Goal: Task Accomplishment & Management: Complete application form

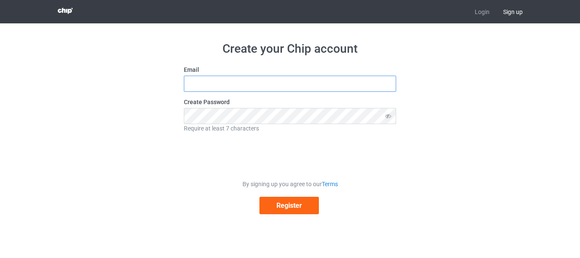
click at [216, 85] on input "text" at bounding box center [290, 84] width 212 height 16
type input "israelriley899@gmail.com"
click at [388, 117] on icon at bounding box center [388, 116] width 16 height 16
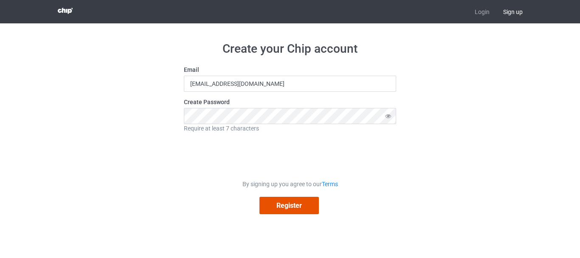
click at [282, 208] on button "Register" at bounding box center [288, 205] width 59 height 17
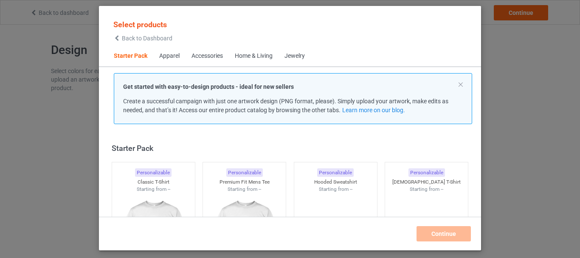
scroll to position [11, 0]
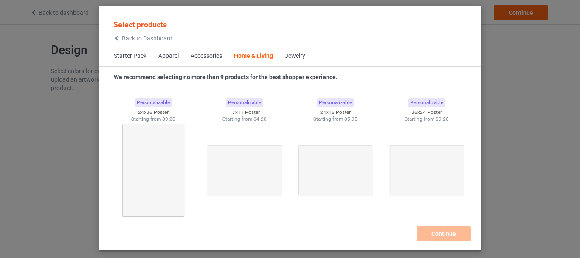
scroll to position [2555, 0]
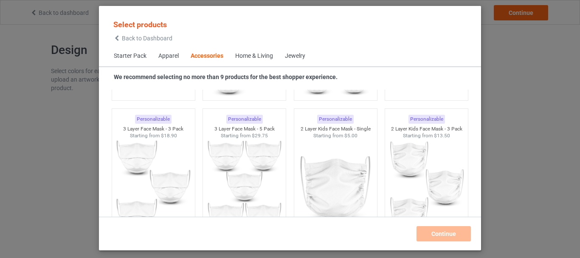
scroll to position [1879, 0]
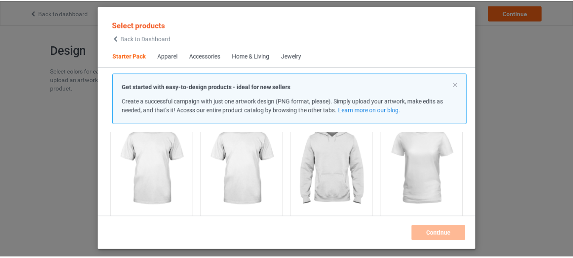
scroll to position [68, 0]
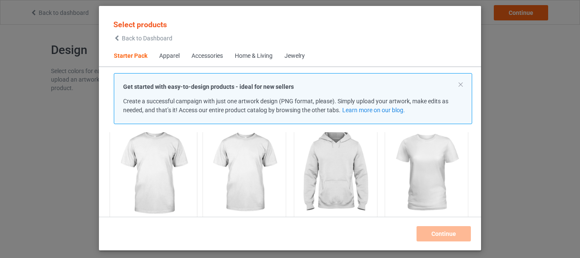
click at [150, 176] on img at bounding box center [153, 173] width 80 height 100
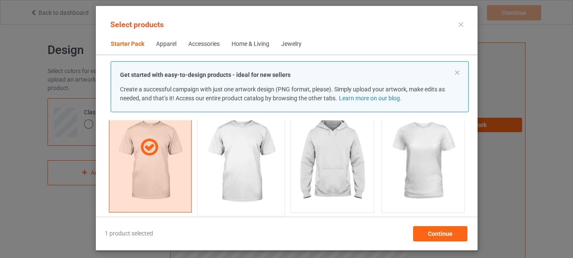
click at [244, 177] on img at bounding box center [241, 161] width 80 height 100
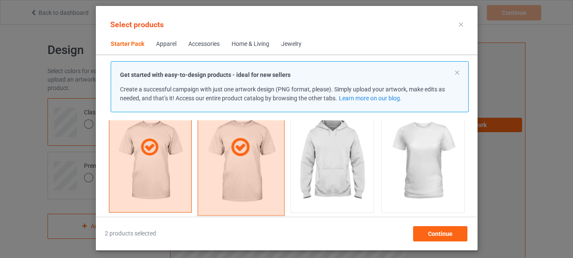
click at [244, 177] on div at bounding box center [241, 147] width 87 height 136
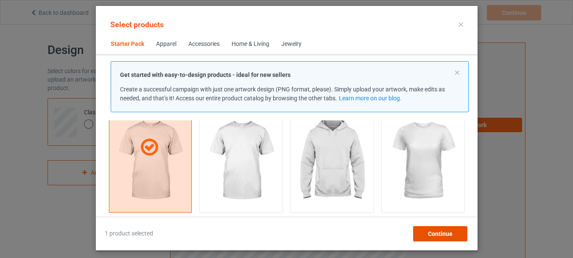
click at [438, 234] on span "Continue" at bounding box center [440, 233] width 25 height 7
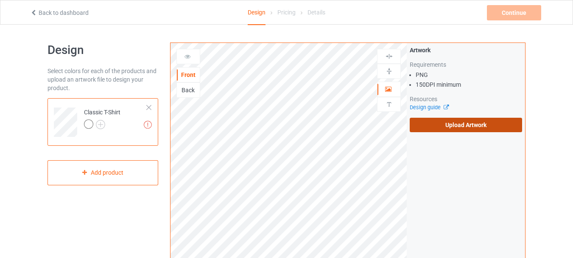
click at [456, 121] on label "Upload Artwork" at bounding box center [466, 125] width 112 height 14
click at [0, 0] on input "Upload Artwork" at bounding box center [0, 0] width 0 height 0
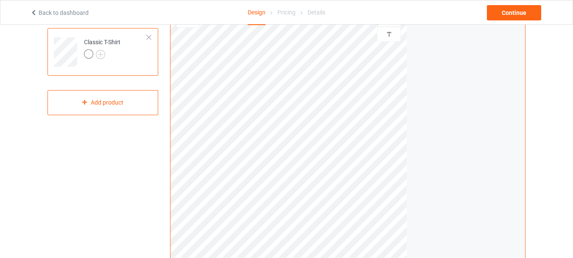
scroll to position [73, 0]
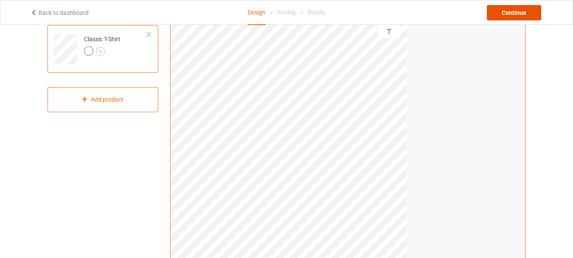
click at [523, 12] on div "Continue" at bounding box center [514, 12] width 54 height 15
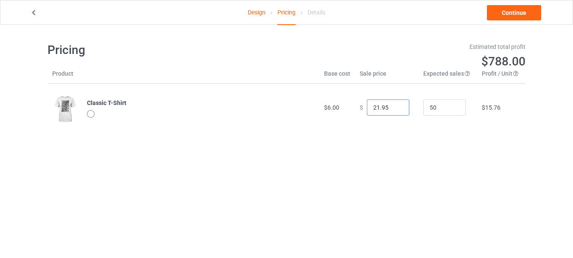
click at [397, 109] on input "21.95" at bounding box center [388, 107] width 42 height 16
click at [395, 110] on input "20.95" at bounding box center [388, 107] width 42 height 16
click at [395, 110] on input "19.95" at bounding box center [388, 107] width 42 height 16
click at [395, 110] on input "18.95" at bounding box center [388, 107] width 42 height 16
click at [395, 110] on input "17.95" at bounding box center [388, 107] width 42 height 16
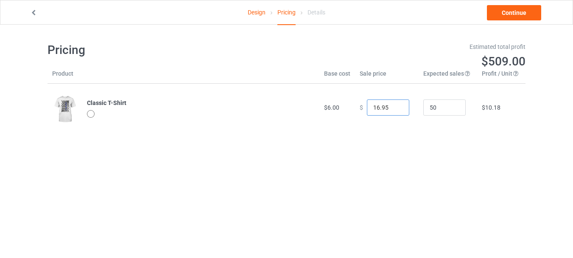
click at [395, 110] on input "16.95" at bounding box center [388, 107] width 42 height 16
click at [395, 110] on input "15.95" at bounding box center [388, 107] width 42 height 16
click at [395, 110] on input "14.95" at bounding box center [388, 107] width 42 height 16
type input "13.95"
click at [395, 110] on input "13.95" at bounding box center [388, 107] width 42 height 16
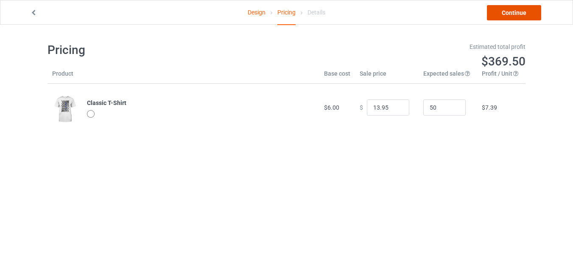
click at [497, 11] on link "Continue" at bounding box center [514, 12] width 54 height 15
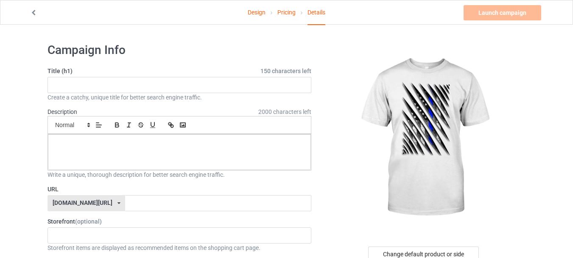
click at [281, 10] on link "Pricing" at bounding box center [287, 12] width 18 height 24
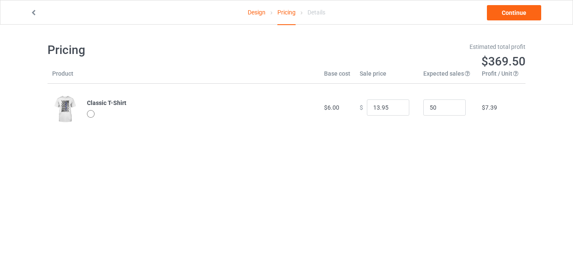
click at [254, 11] on link "Design" at bounding box center [257, 12] width 18 height 24
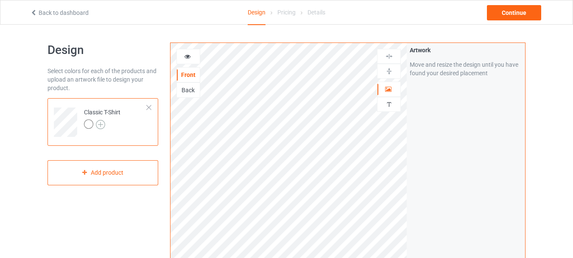
click at [100, 122] on img at bounding box center [100, 124] width 9 height 9
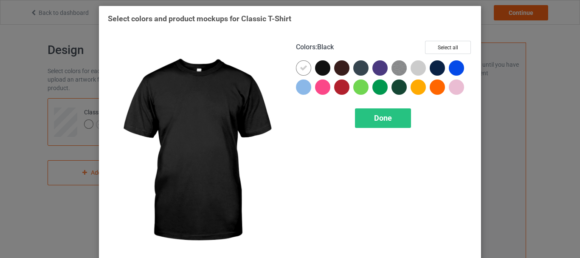
click at [317, 71] on div at bounding box center [322, 67] width 15 height 15
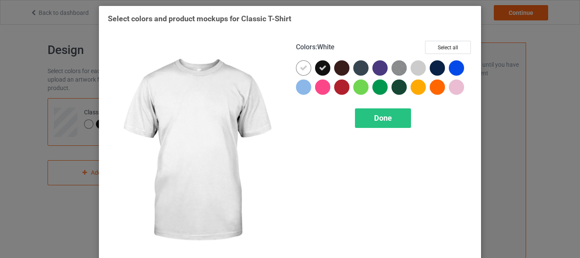
click at [300, 69] on icon at bounding box center [304, 68] width 8 height 8
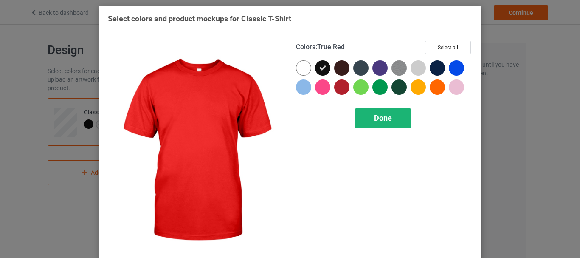
click at [374, 117] on span "Done" at bounding box center [383, 117] width 18 height 9
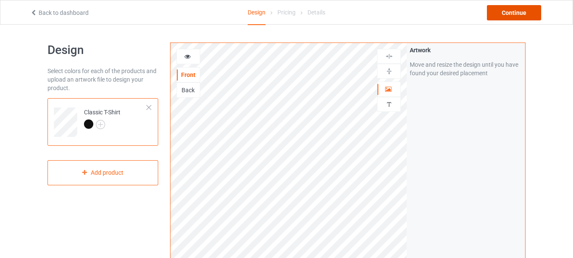
click at [511, 14] on div "Continue" at bounding box center [514, 12] width 54 height 15
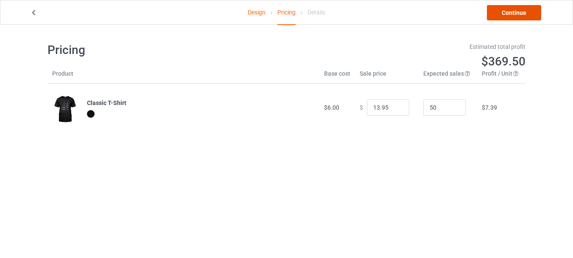
click at [512, 13] on link "Continue" at bounding box center [514, 12] width 54 height 15
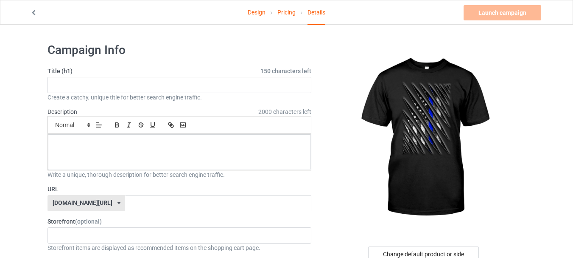
click at [292, 17] on link "Pricing" at bounding box center [287, 12] width 18 height 24
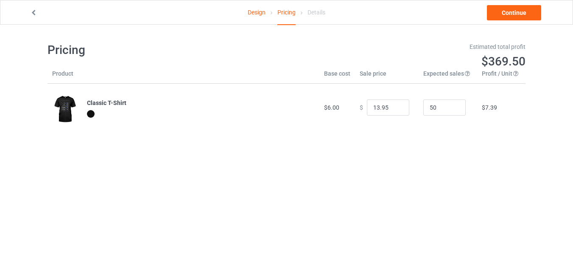
click at [261, 14] on link "Design" at bounding box center [257, 12] width 18 height 24
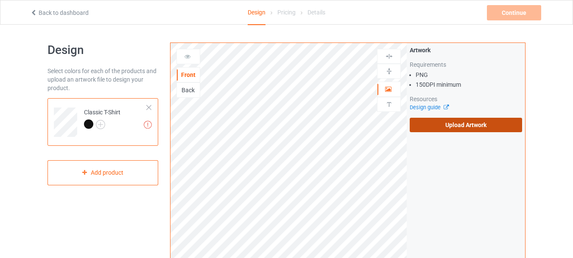
click at [468, 119] on label "Upload Artwork" at bounding box center [466, 125] width 112 height 14
click at [0, 0] on input "Upload Artwork" at bounding box center [0, 0] width 0 height 0
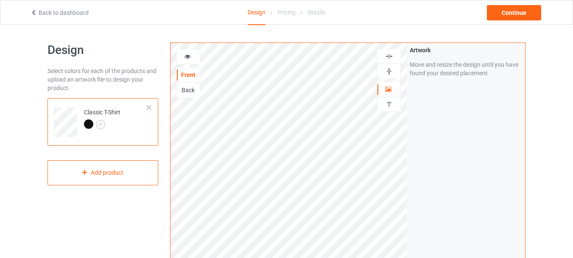
click at [98, 118] on div "Classic T-Shirt" at bounding box center [102, 118] width 37 height 20
click at [99, 122] on img at bounding box center [100, 124] width 9 height 9
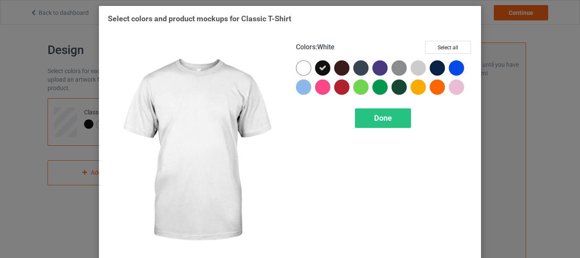
click at [299, 73] on div at bounding box center [303, 67] width 15 height 15
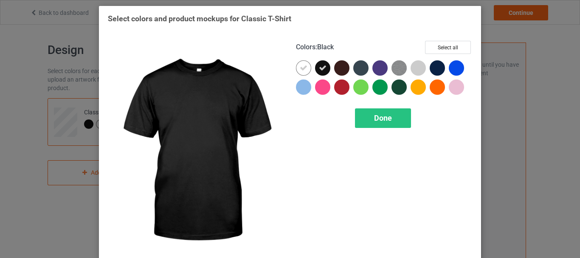
click at [320, 71] on icon at bounding box center [323, 68] width 8 height 8
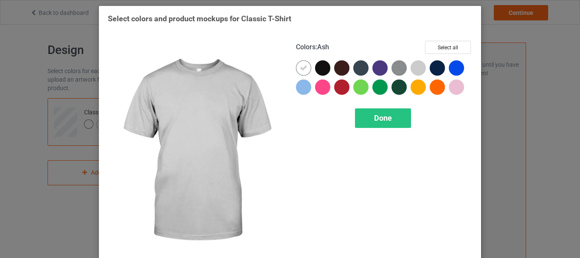
click at [417, 68] on div at bounding box center [417, 67] width 15 height 15
click at [416, 68] on icon at bounding box center [418, 68] width 8 height 8
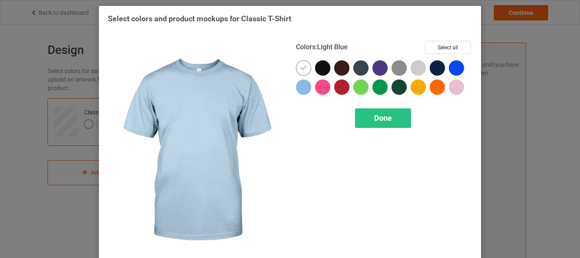
click at [300, 89] on div at bounding box center [303, 86] width 15 height 15
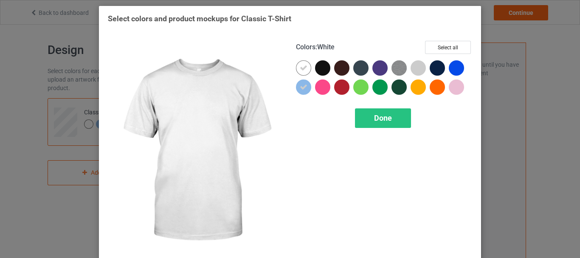
click at [302, 67] on icon at bounding box center [304, 68] width 8 height 8
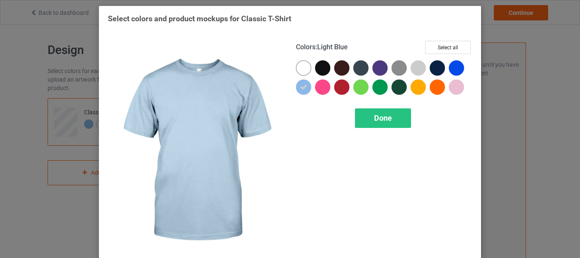
click at [301, 84] on icon at bounding box center [304, 87] width 8 height 8
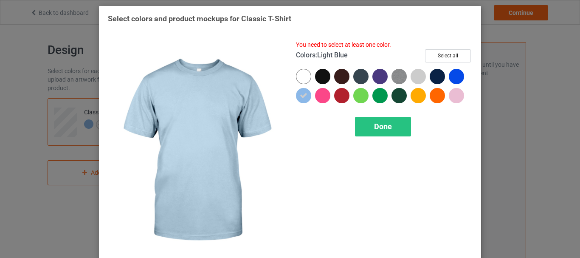
click at [301, 98] on icon at bounding box center [304, 96] width 8 height 8
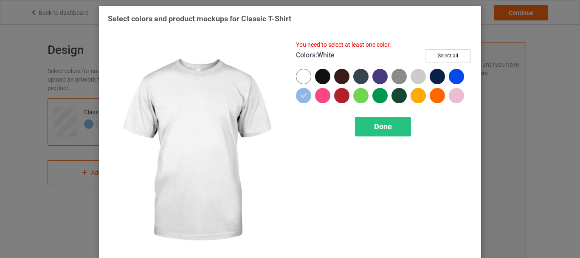
click at [298, 75] on div at bounding box center [303, 76] width 15 height 15
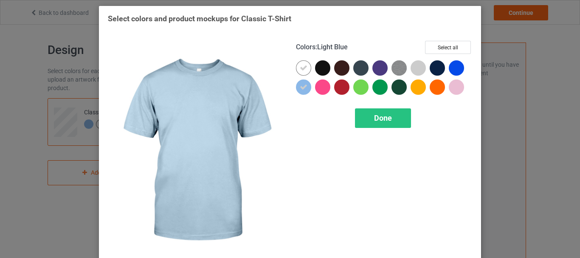
click at [300, 84] on icon at bounding box center [304, 87] width 8 height 8
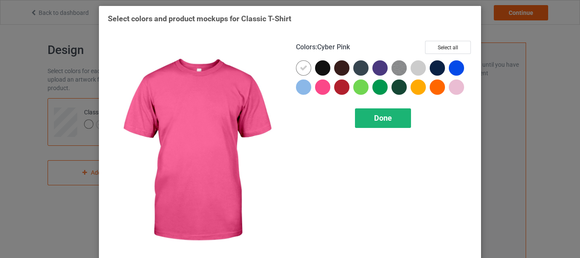
click at [383, 121] on span "Done" at bounding box center [383, 117] width 18 height 9
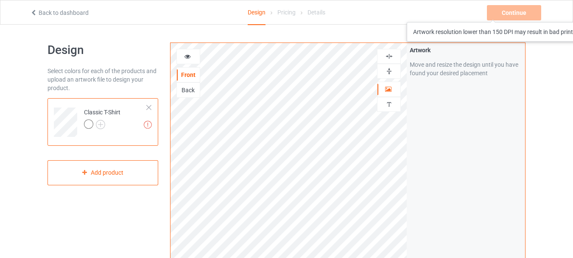
click at [529, 14] on div "Continue Artwork resolution lower than 150 DPI may result in bad print" at bounding box center [515, 12] width 56 height 15
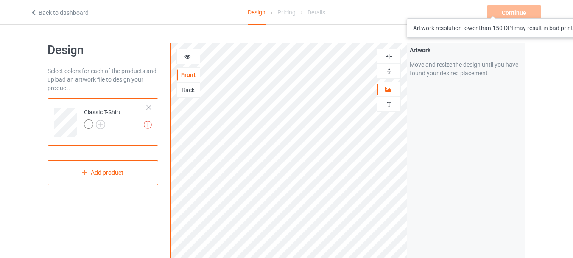
click at [529, 10] on div "Continue Artwork resolution lower than 150 DPI may result in bad print" at bounding box center [515, 12] width 56 height 15
click at [523, 11] on div "Continue Artwork resolution lower than 150 DPI may result in bad print" at bounding box center [515, 12] width 56 height 15
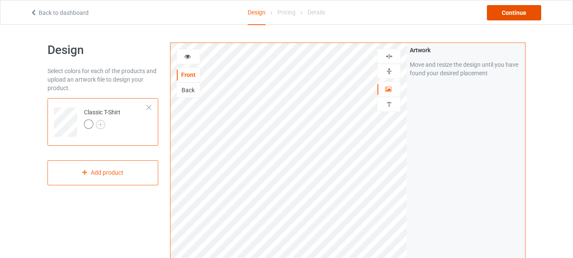
click at [517, 13] on div "Continue" at bounding box center [514, 12] width 54 height 15
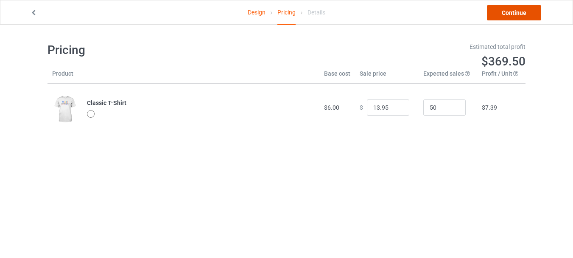
click at [517, 14] on link "Continue" at bounding box center [514, 12] width 54 height 15
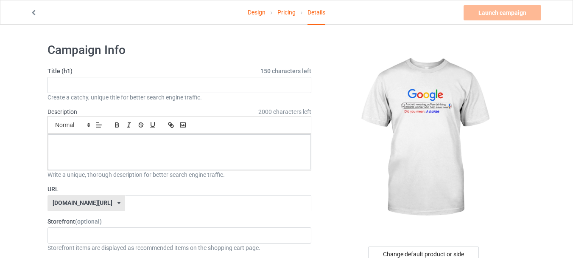
click at [259, 14] on link "Design" at bounding box center [257, 12] width 18 height 24
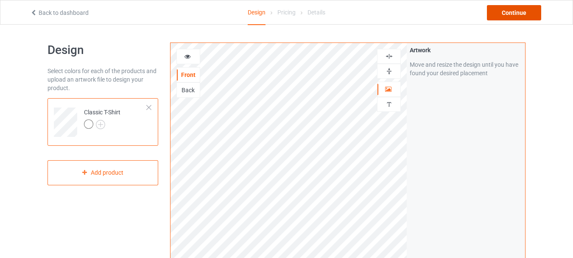
click at [503, 8] on div "Continue" at bounding box center [514, 12] width 54 height 15
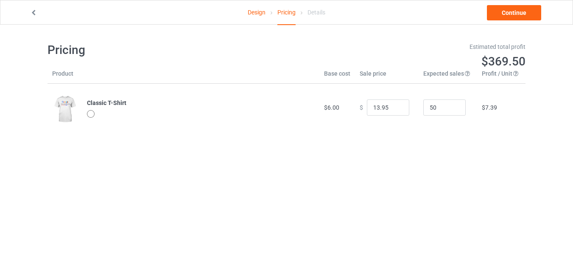
click at [257, 9] on link "Design" at bounding box center [257, 12] width 18 height 24
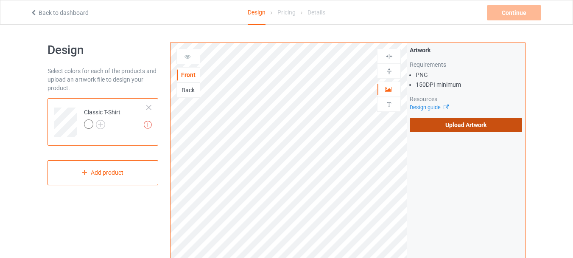
click at [457, 124] on label "Upload Artwork" at bounding box center [466, 125] width 112 height 14
click at [0, 0] on input "Upload Artwork" at bounding box center [0, 0] width 0 height 0
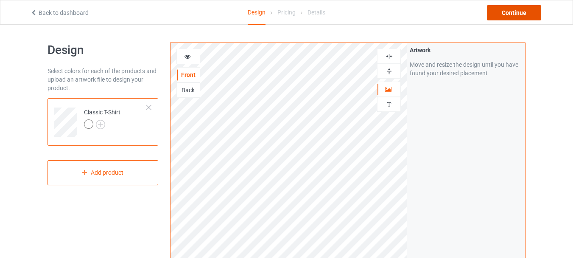
click at [522, 14] on div "Continue" at bounding box center [514, 12] width 54 height 15
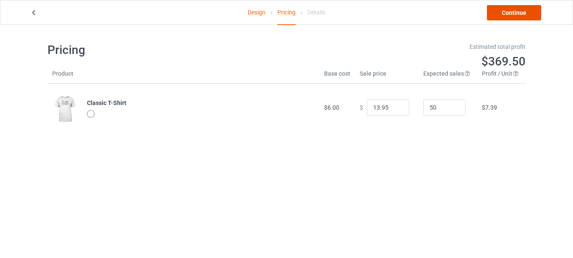
click at [522, 14] on link "Continue" at bounding box center [514, 12] width 54 height 15
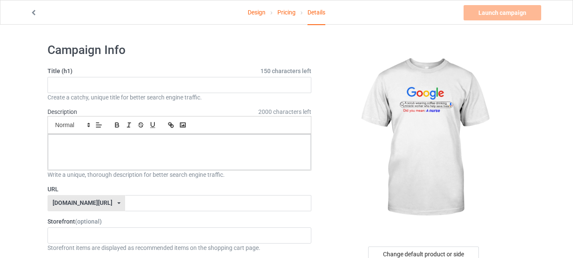
click at [264, 16] on link "Design" at bounding box center [257, 12] width 18 height 24
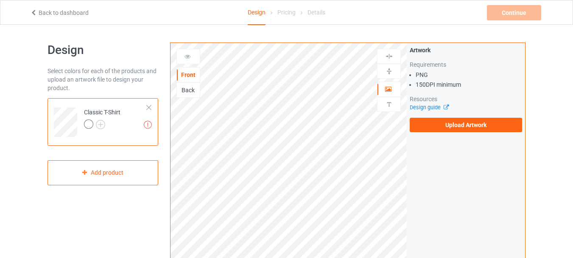
drag, startPoint x: 570, startPoint y: 79, endPoint x: 568, endPoint y: 101, distance: 21.3
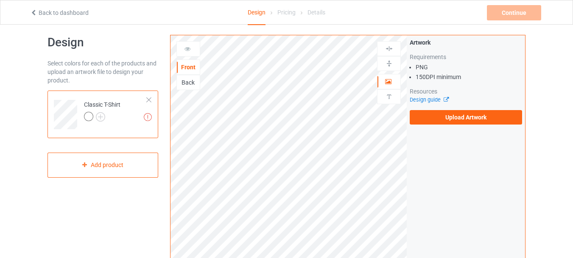
scroll to position [7, 0]
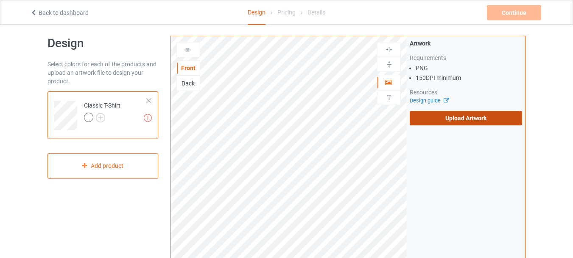
click at [469, 117] on label "Upload Artwork" at bounding box center [466, 118] width 112 height 14
click at [0, 0] on input "Upload Artwork" at bounding box center [0, 0] width 0 height 0
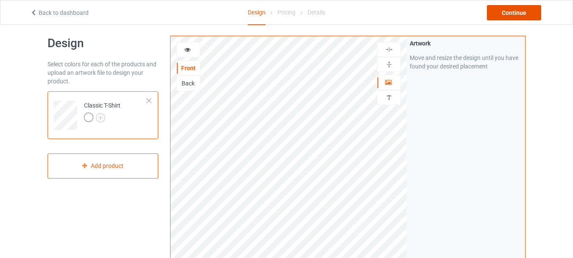
click at [505, 15] on div "Continue" at bounding box center [514, 12] width 54 height 15
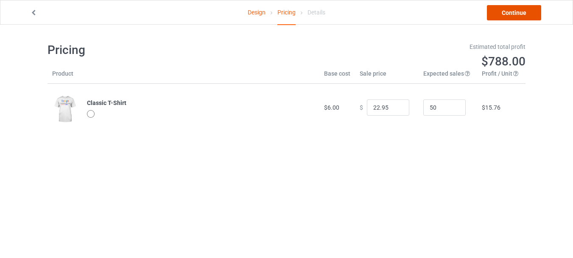
click at [515, 16] on link "Continue" at bounding box center [514, 12] width 54 height 15
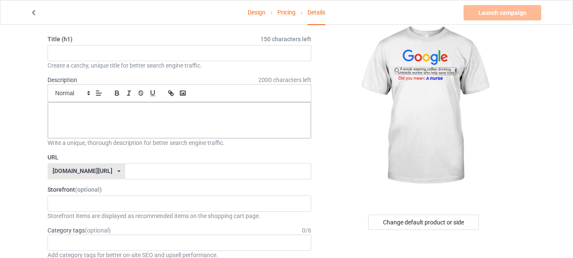
scroll to position [21, 0]
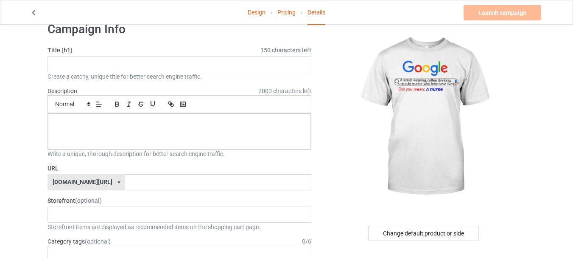
click at [263, 13] on link "Design" at bounding box center [257, 12] width 18 height 24
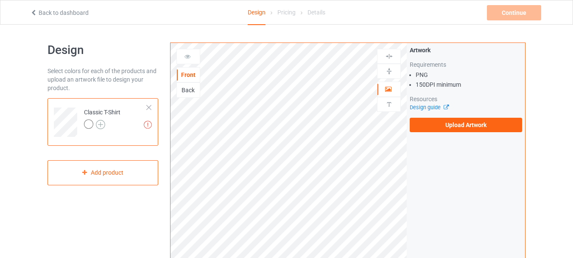
click at [98, 123] on img at bounding box center [100, 124] width 9 height 9
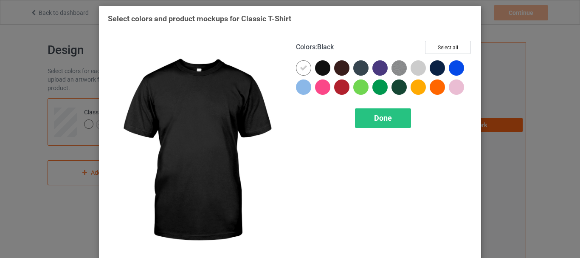
click at [315, 65] on div at bounding box center [322, 67] width 15 height 15
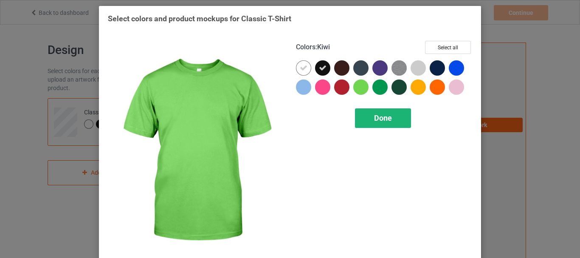
click at [375, 117] on span "Done" at bounding box center [383, 117] width 18 height 9
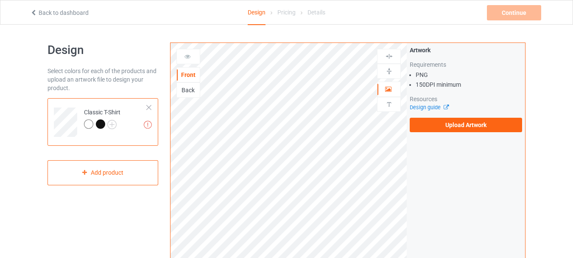
click at [107, 124] on div at bounding box center [102, 125] width 12 height 12
click at [109, 124] on img at bounding box center [111, 124] width 9 height 9
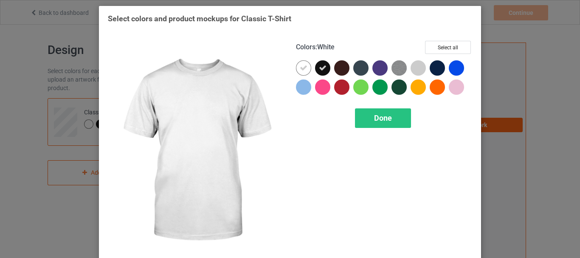
click at [302, 67] on icon at bounding box center [304, 68] width 8 height 8
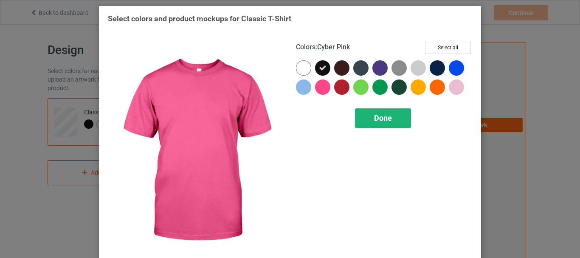
click at [366, 118] on div "Done" at bounding box center [383, 118] width 56 height 20
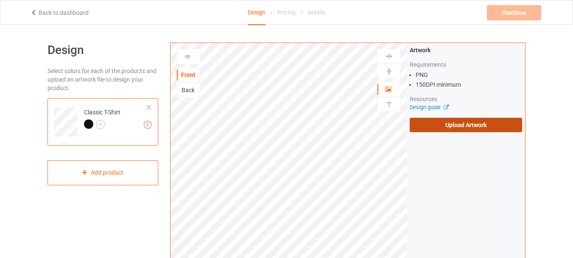
click at [449, 122] on label "Upload Artwork" at bounding box center [466, 125] width 112 height 14
click at [0, 0] on input "Upload Artwork" at bounding box center [0, 0] width 0 height 0
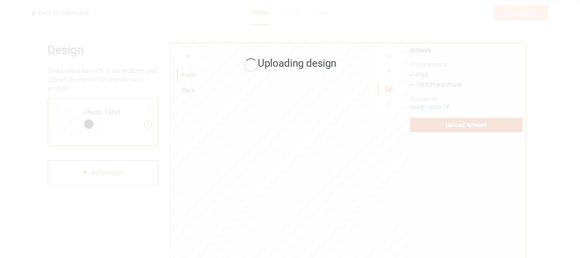
click at [406, 244] on div "Uploading design" at bounding box center [290, 129] width 580 height 258
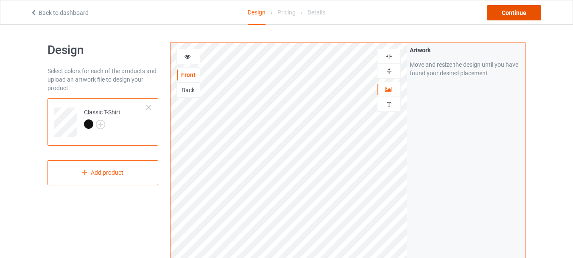
click at [521, 14] on div "Continue" at bounding box center [514, 12] width 54 height 15
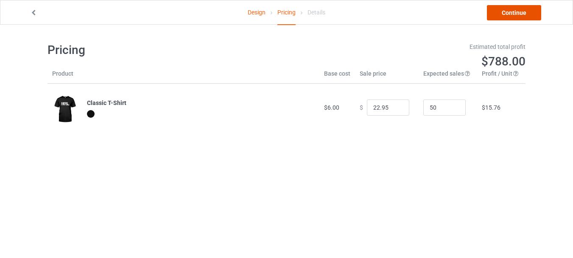
click at [527, 14] on link "Continue" at bounding box center [514, 12] width 54 height 15
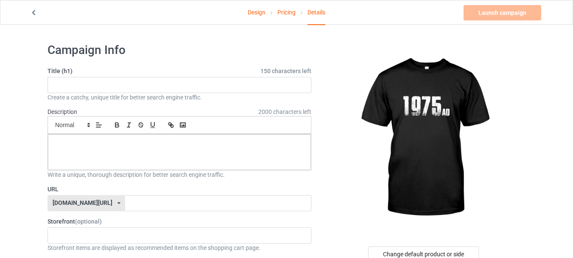
click at [258, 10] on link "Design" at bounding box center [257, 12] width 18 height 24
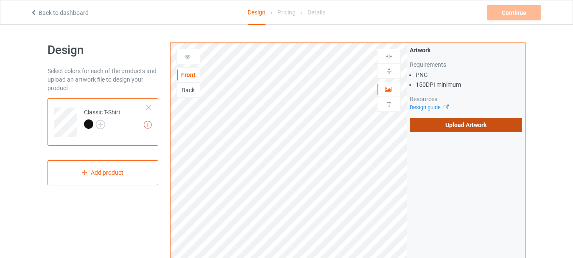
click at [448, 129] on label "Upload Artwork" at bounding box center [466, 125] width 112 height 14
click at [0, 0] on input "Upload Artwork" at bounding box center [0, 0] width 0 height 0
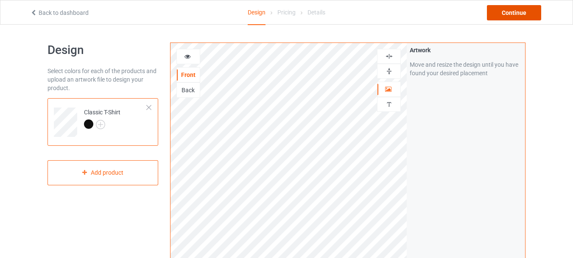
click at [522, 8] on div "Continue" at bounding box center [514, 12] width 54 height 15
